Goal: Find specific page/section: Find specific page/section

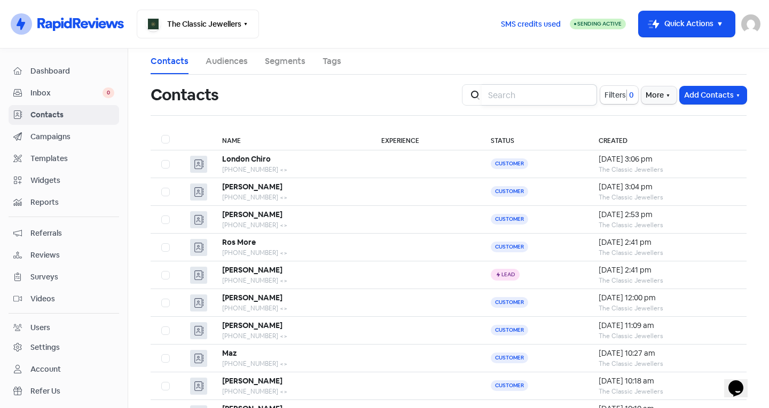
click at [557, 97] on input "search" at bounding box center [539, 94] width 115 height 21
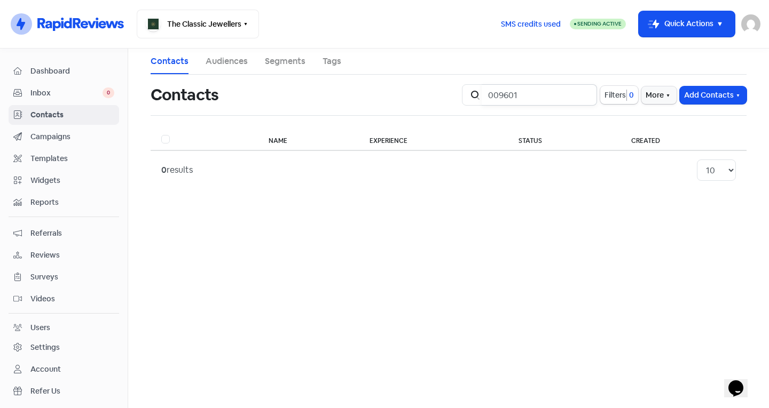
click at [491, 93] on input "009601" at bounding box center [539, 94] width 115 height 21
type input "04009601"
click at [584, 97] on input "04009601" at bounding box center [539, 94] width 115 height 21
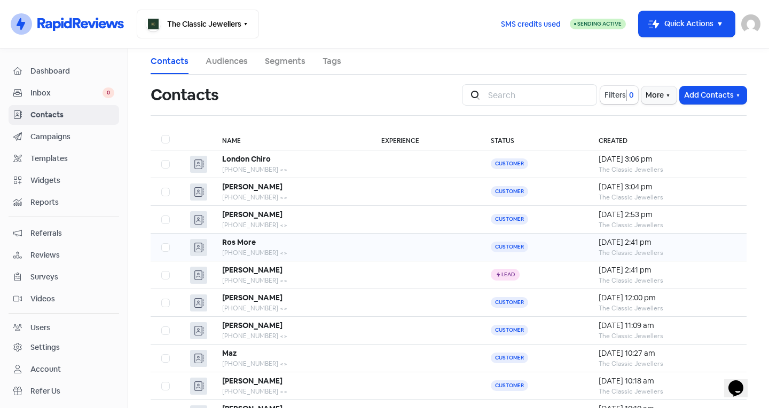
click at [245, 241] on b "Ros More" at bounding box center [239, 243] width 34 height 10
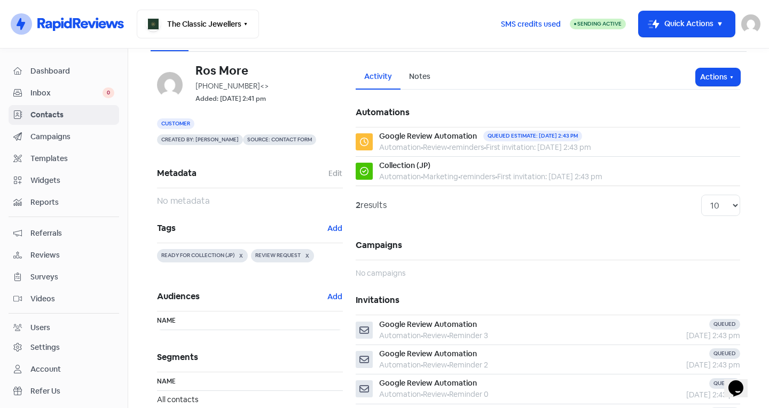
scroll to position [25, 0]
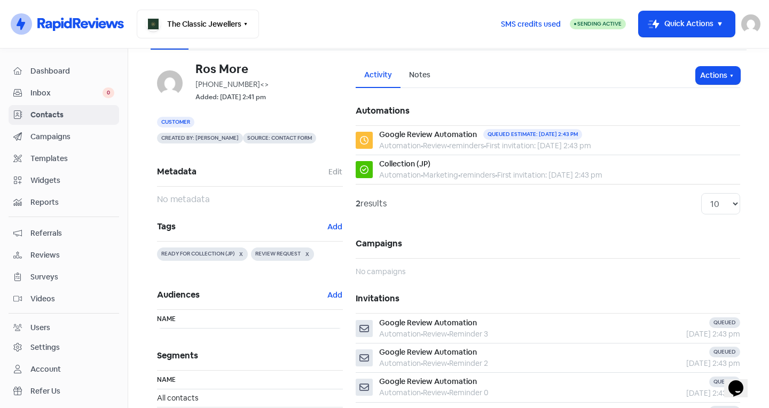
click at [56, 89] on span "Inbox" at bounding box center [66, 93] width 72 height 11
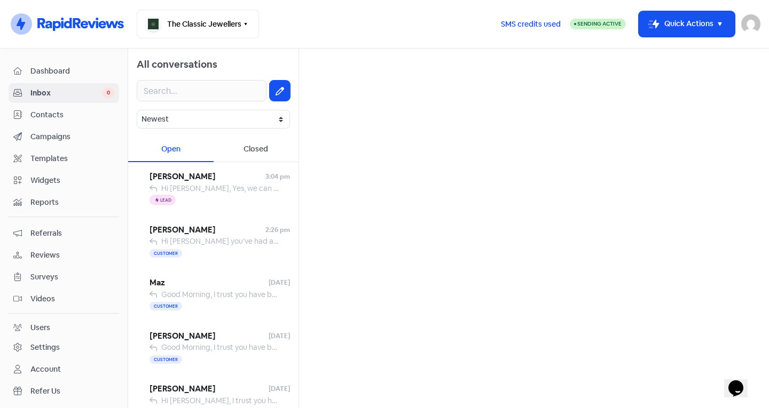
click at [78, 114] on span "Contacts" at bounding box center [72, 114] width 84 height 11
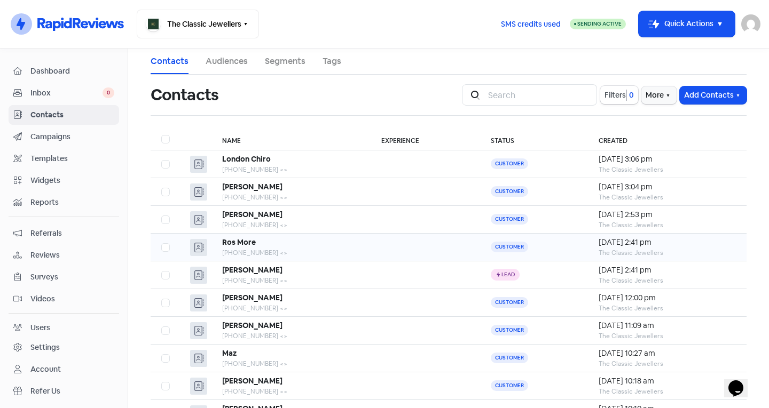
click at [230, 245] on b "Ros More" at bounding box center [239, 243] width 34 height 10
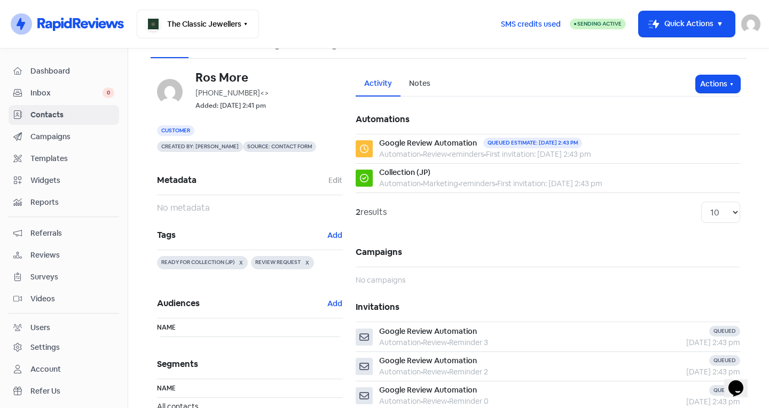
scroll to position [17, 0]
click at [237, 96] on div "[PHONE_NUMBER] <>" at bounding box center [268, 91] width 147 height 11
click at [260, 90] on span "<>" at bounding box center [264, 92] width 9 height 10
click at [230, 91] on div "[PHONE_NUMBER] <>" at bounding box center [268, 91] width 147 height 11
